Goal: Task Accomplishment & Management: Manage account settings

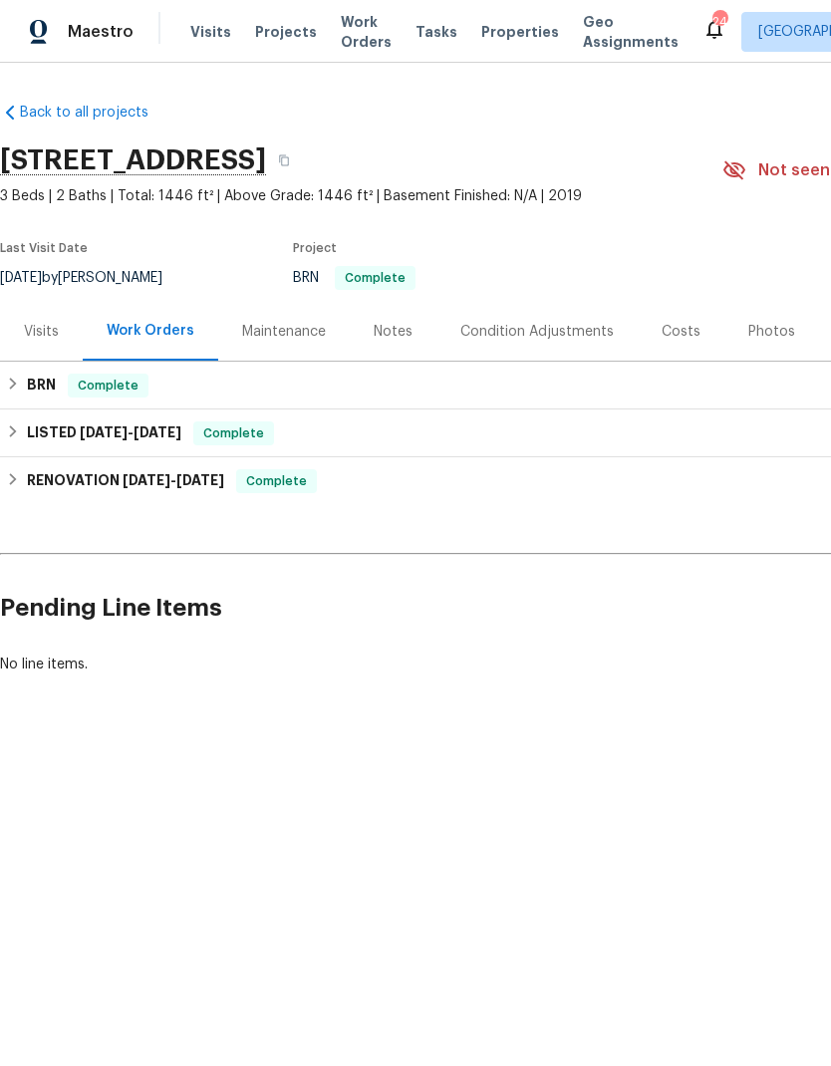
click at [230, 15] on div "Visits Projects Work Orders Tasks Properties Geo Assignments" at bounding box center [446, 32] width 512 height 40
click at [221, 15] on div "Visits Projects Work Orders Tasks Properties Geo Assignments" at bounding box center [446, 32] width 512 height 40
click at [219, 26] on span "Visits" at bounding box center [210, 32] width 41 height 20
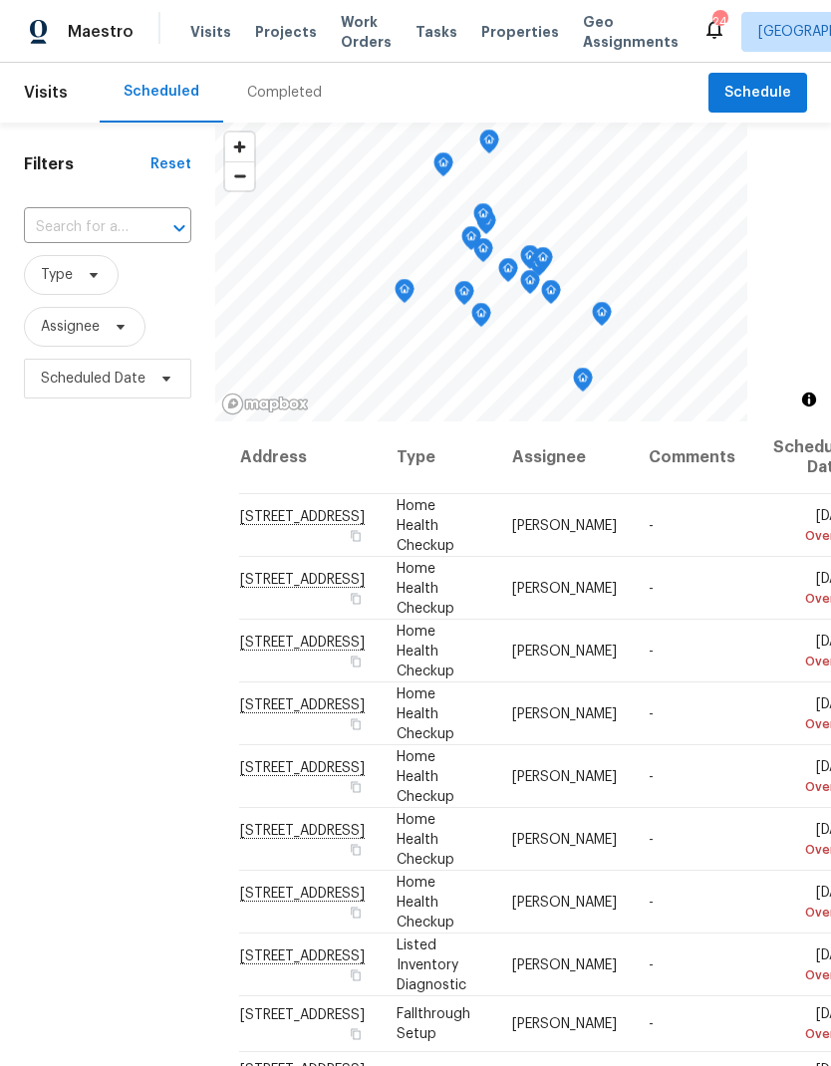
click at [99, 201] on div "Filters Reset ​ Type Assignee Scheduled Date" at bounding box center [107, 697] width 215 height 1151
click at [79, 224] on input "text" at bounding box center [80, 227] width 112 height 31
type input "7925"
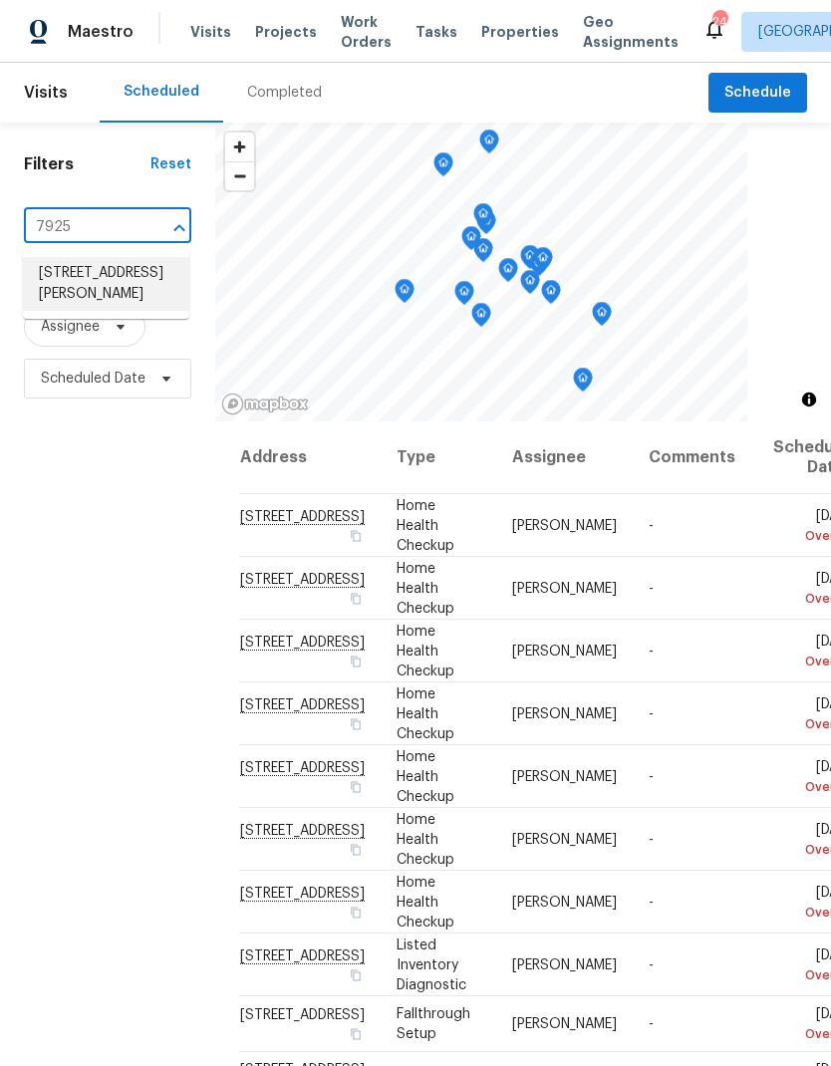
click at [67, 300] on li "[STREET_ADDRESS][PERSON_NAME]" at bounding box center [106, 284] width 166 height 54
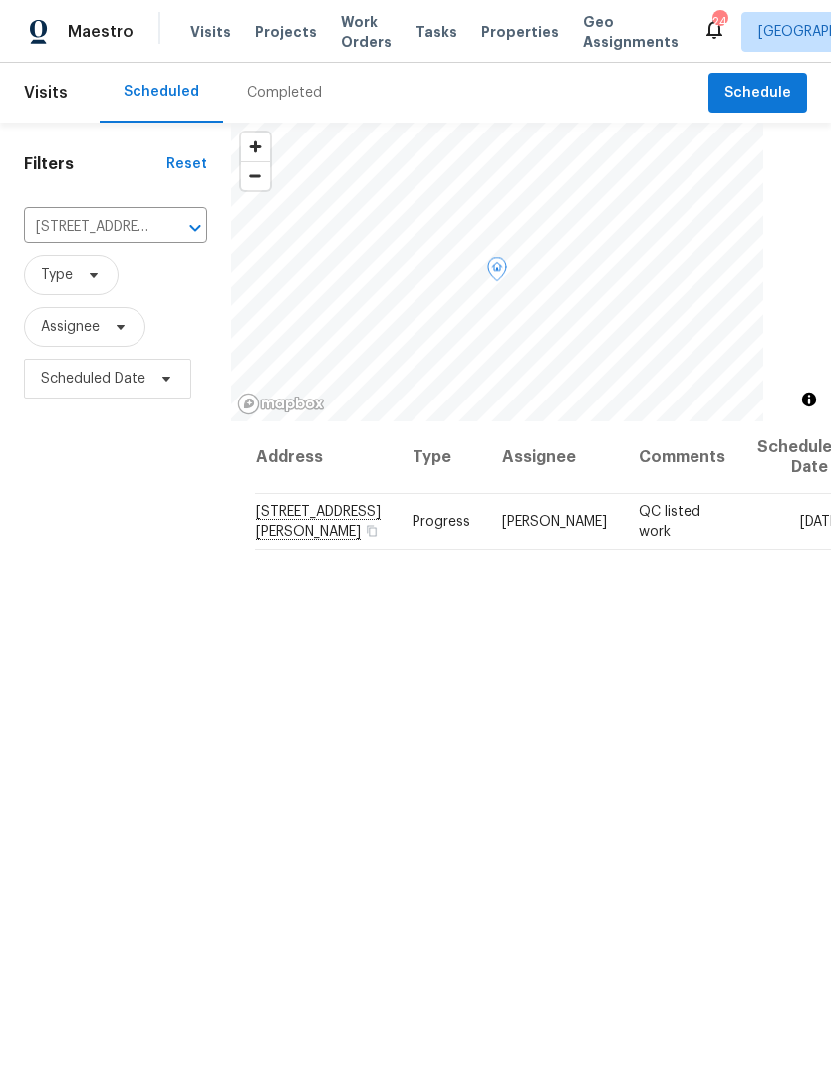
click at [0, 0] on icon at bounding box center [0, 0] width 0 height 0
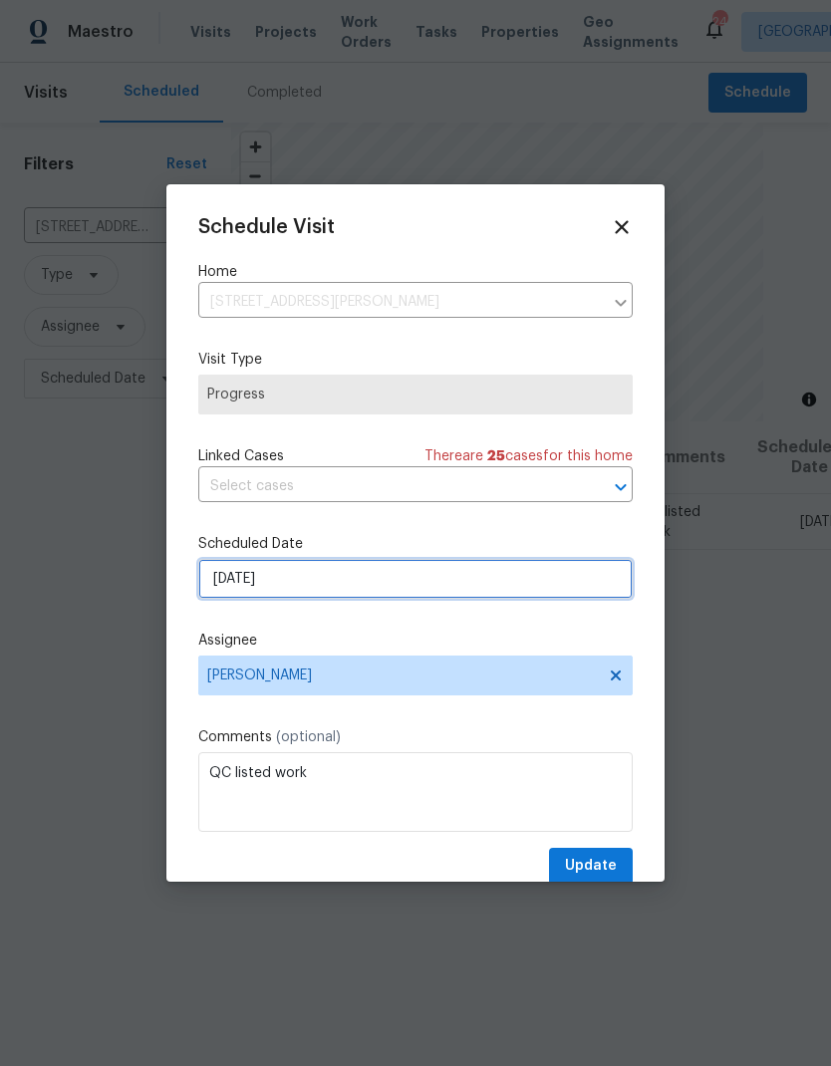
click at [229, 574] on input "[DATE]" at bounding box center [415, 579] width 434 height 40
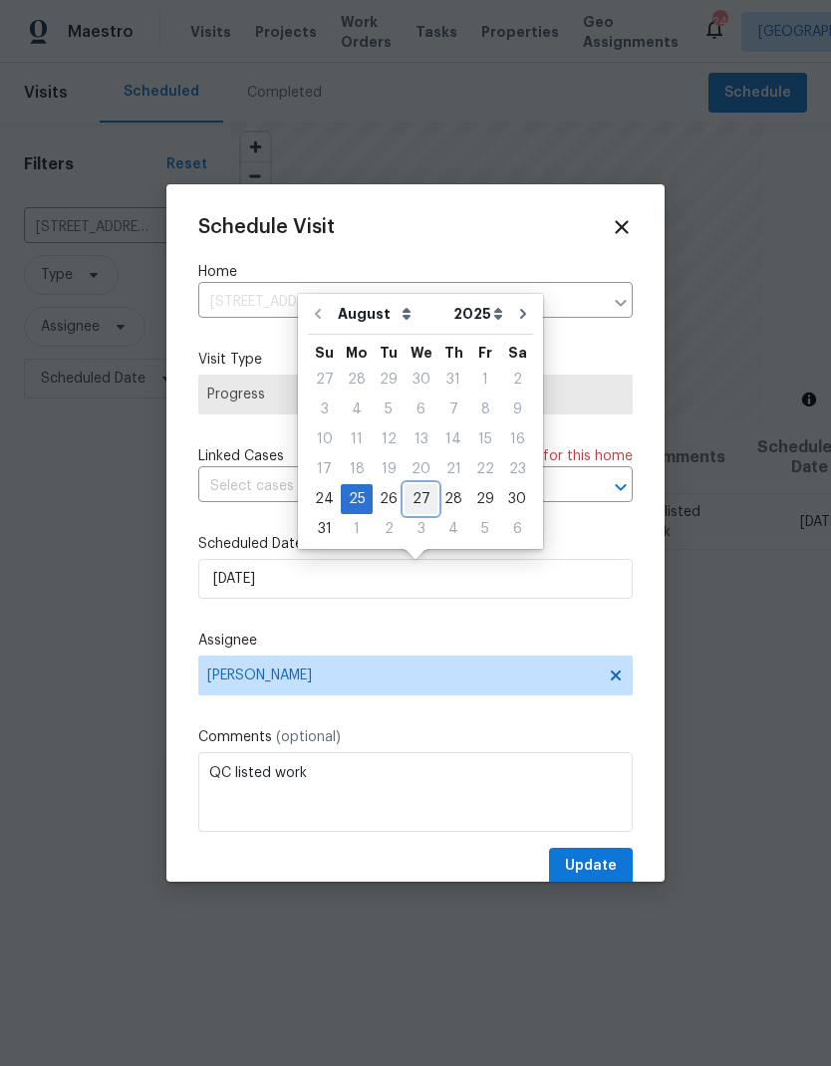
click at [404, 504] on div "27" at bounding box center [420, 499] width 33 height 28
type input "[DATE]"
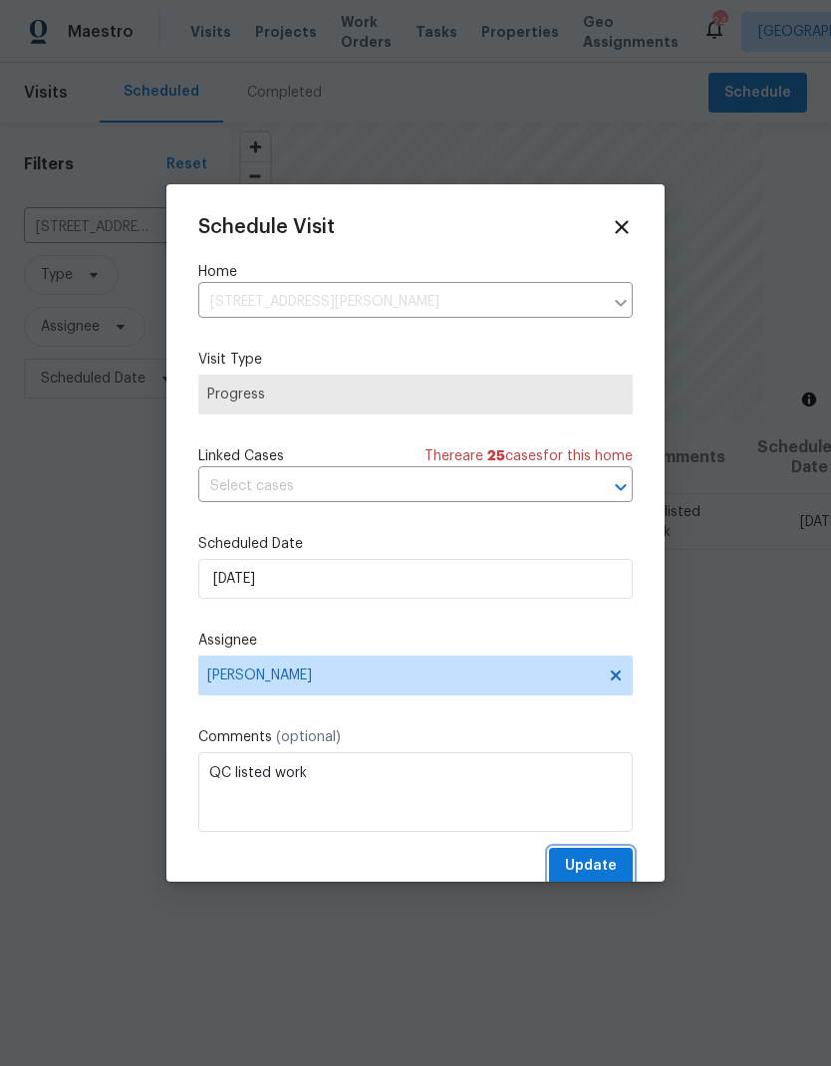
click at [583, 861] on span "Update" at bounding box center [591, 865] width 52 height 25
